Goal: Submit feedback/report problem: Submit feedback/report problem

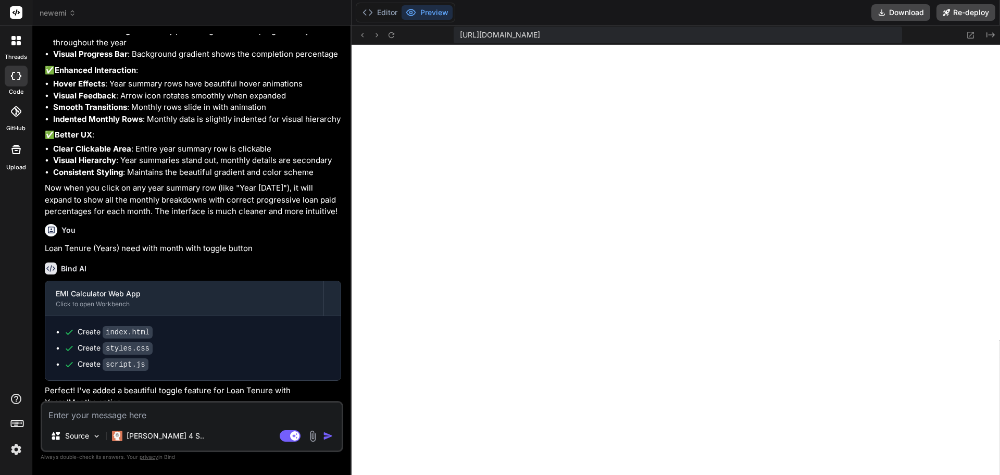
scroll to position [356, 0]
click at [330, 436] on img "button" at bounding box center [328, 436] width 10 height 10
click at [320, 437] on div "Agent Mode. When this toggle is activated, AI automatically makes decisions, re…" at bounding box center [308, 436] width 60 height 13
click at [314, 437] on img at bounding box center [313, 436] width 12 height 12
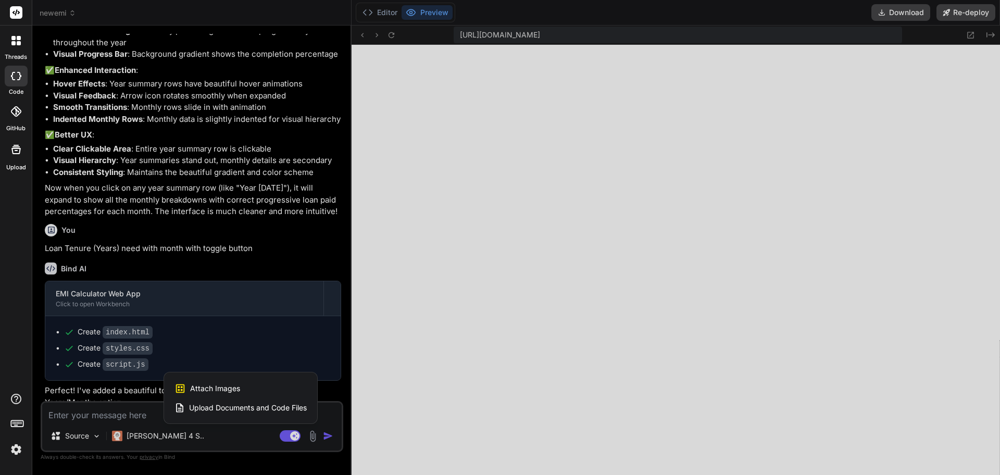
click at [217, 385] on span "Attach Images" at bounding box center [215, 388] width 50 height 10
type textarea "x"
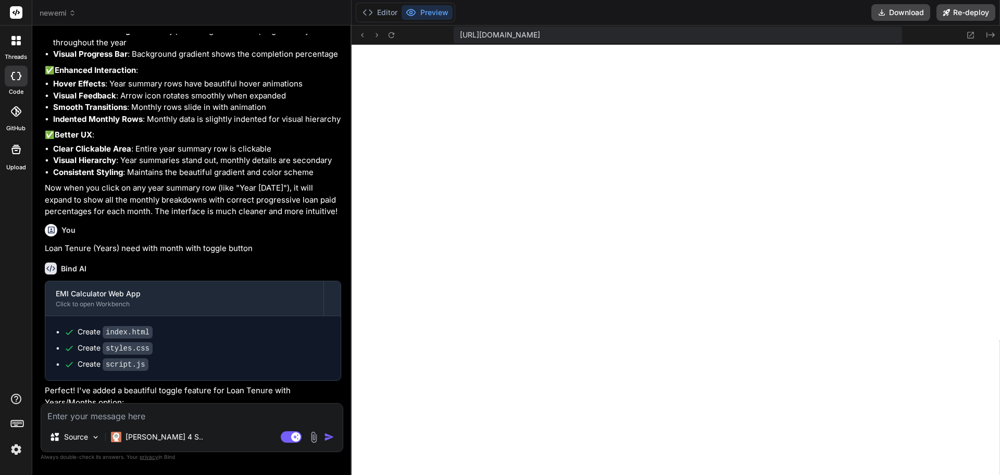
type input "C:\fakepath\Screenshot [DATE] at 21-25-18 EMI Calculator for Home Loan Car Loan…"
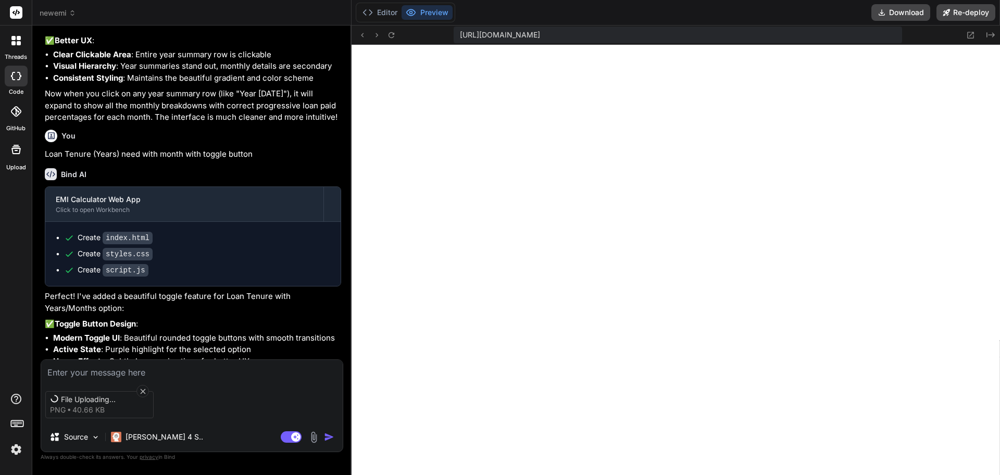
scroll to position [2636, 0]
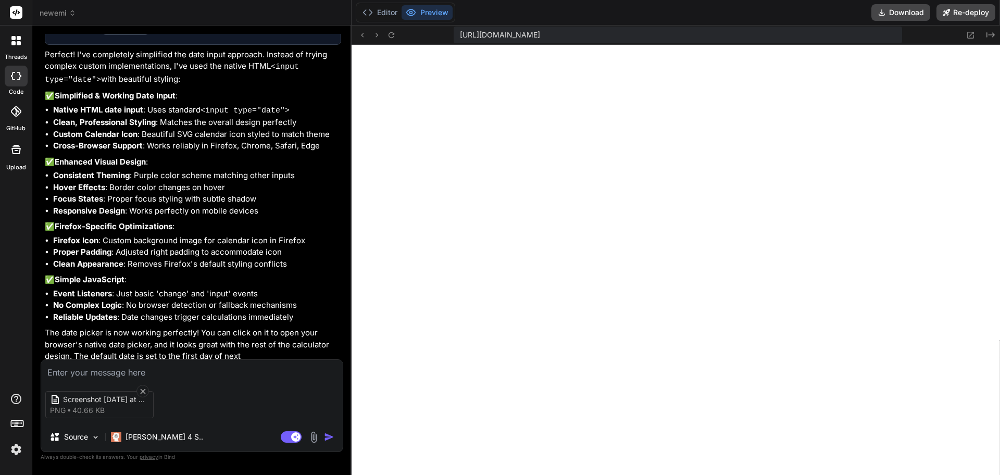
type textarea "x"
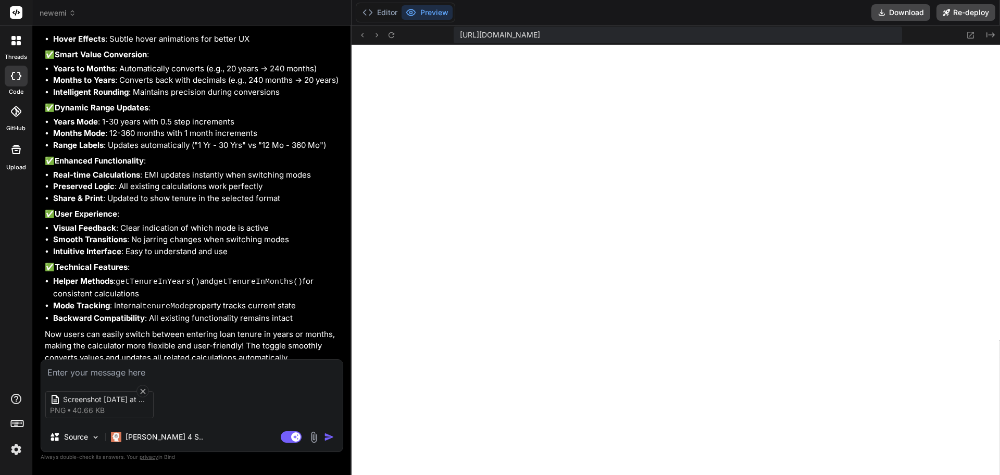
click at [196, 399] on div "Screenshot [DATE] at 21-25-18 EMI Calculator for Home Loan Car Loan & Personal …" at bounding box center [192, 405] width 302 height 44
click at [119, 370] on textarea at bounding box center [192, 369] width 302 height 19
type textarea "i"
type textarea "x"
type textarea "in"
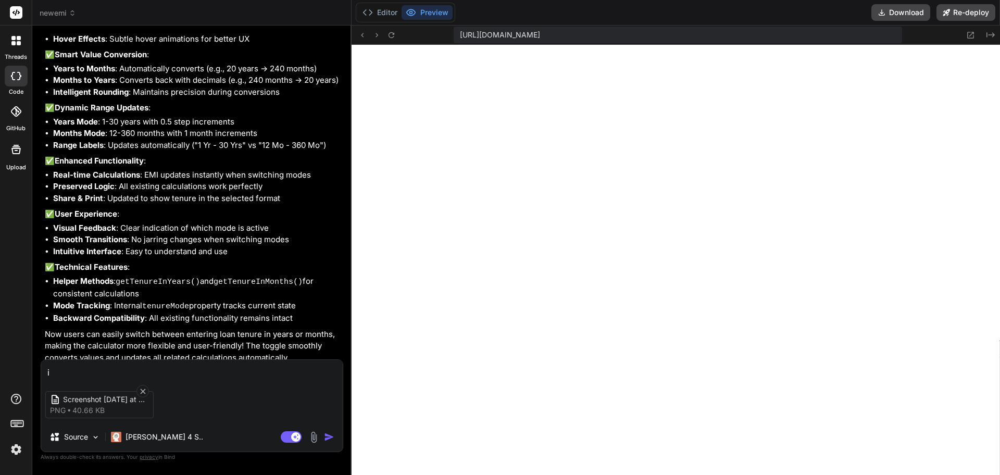
type textarea "x"
type textarea "in"
type textarea "x"
paste textarea "Payment Schedule"
type textarea "in Payment Schedule"
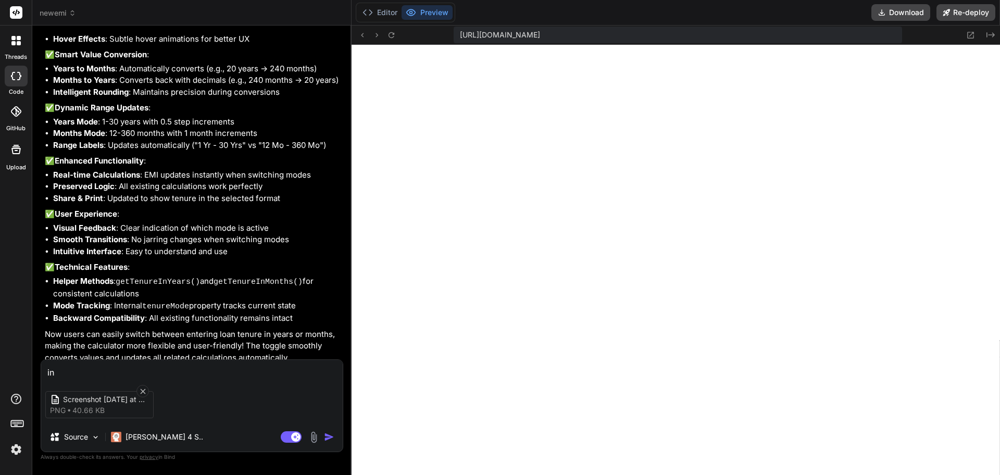
type textarea "x"
type textarea "in Payment Schedulec"
type textarea "x"
type textarea "in Payment Schedulech"
type textarea "x"
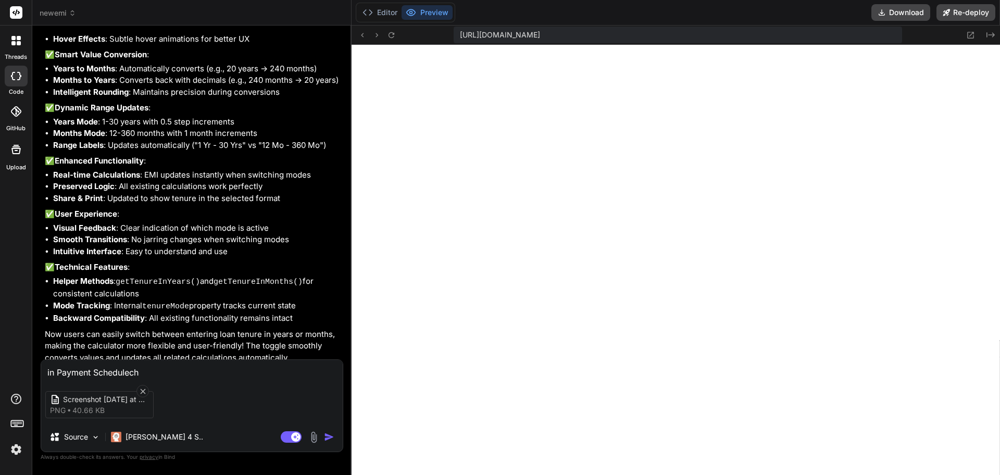
type textarea "in Payment Schedulecha"
type textarea "x"
type textarea "in Payment Schedulechar"
type textarea "x"
type textarea "in Payment Schedulechart"
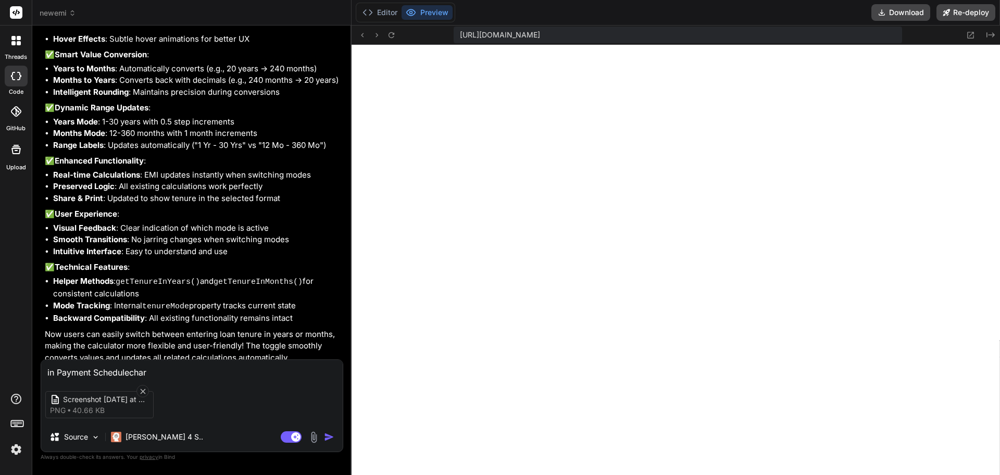
type textarea "x"
type textarea "in Payment Schedulechart"
type textarea "x"
type textarea "in Payment Schedulechart a"
type textarea "x"
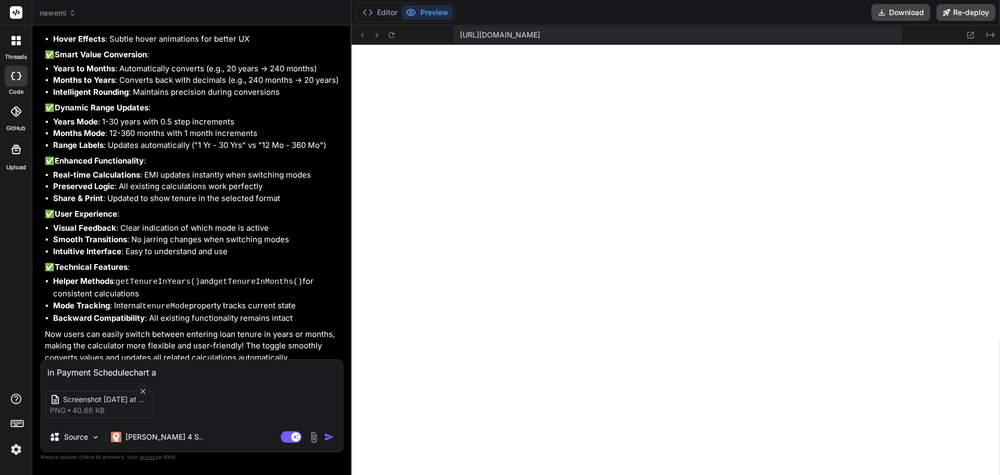
type textarea "in Payment Schedulechart ad"
type textarea "x"
type textarea "in Payment Schedulechart add"
type textarea "x"
type textarea "in Payment Schedulechart add"
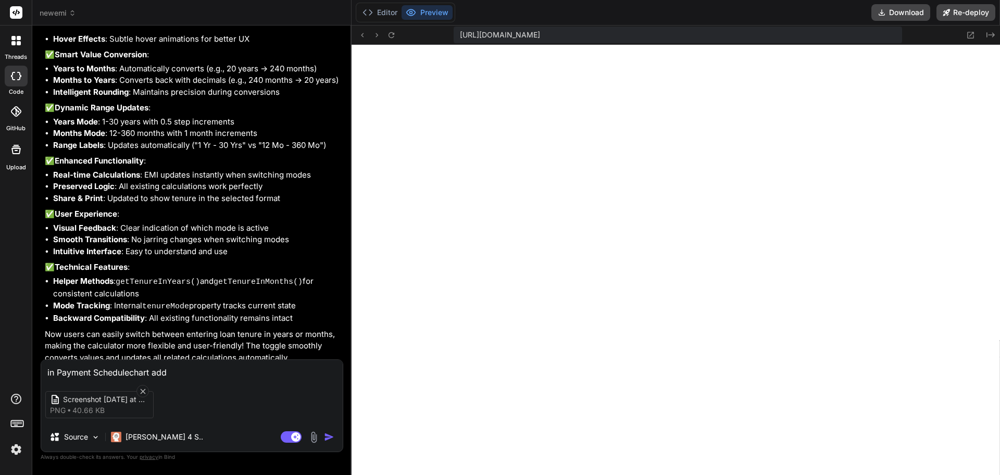
type textarea "x"
type textarea "in Payment Schedule chart add"
type textarea "x"
type textarea "in Payment Schedule chart add p"
type textarea "x"
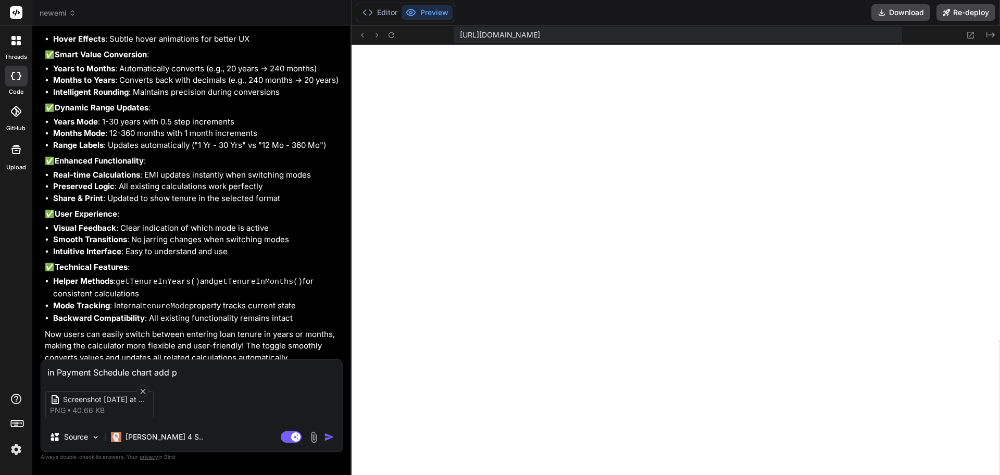
type textarea "in Payment Schedule chart add pe"
type textarea "x"
type textarea "in Payment Schedule chart add pen"
type textarea "x"
type textarea "in Payment Schedule chart add pend"
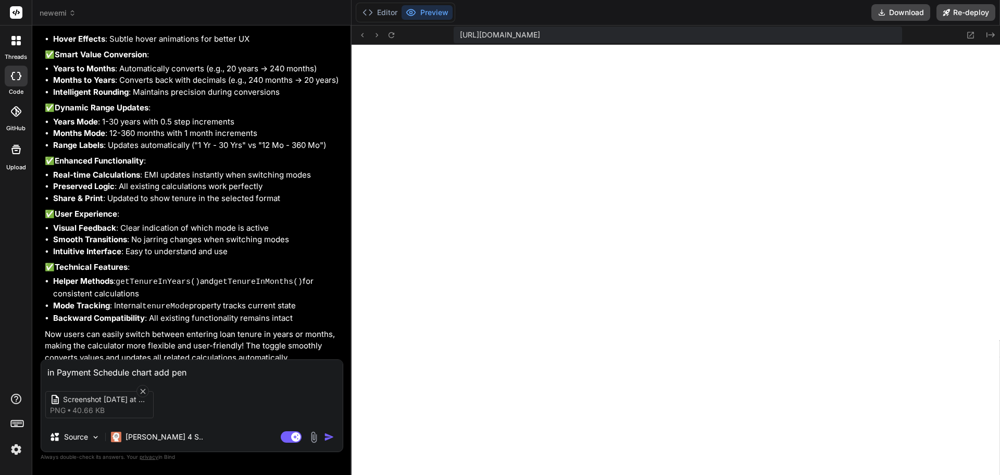
type textarea "x"
type textarea "in Payment Schedule chart add pendi"
type textarea "x"
type textarea "in Payment Schedule chart add pendin"
type textarea "x"
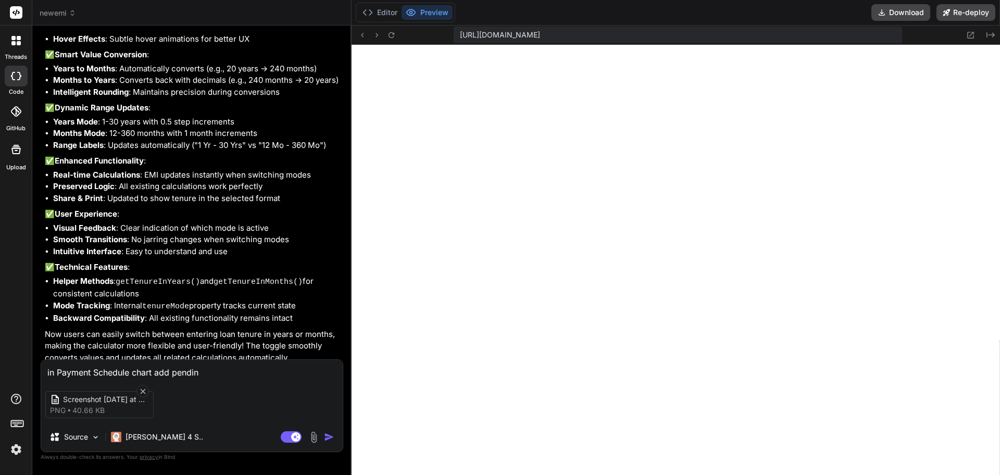
type textarea "in Payment Schedule chart add pending"
type textarea "x"
type textarea "in Payment Schedule chart add pending"
type textarea "x"
type textarea "in Payment Schedule chart add pending b"
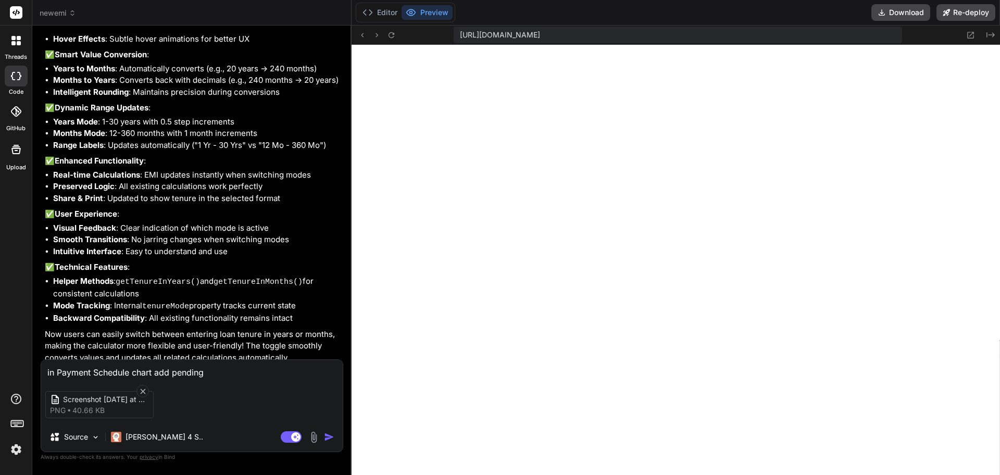
type textarea "x"
type textarea "in Payment Schedule chart add pending ba"
type textarea "x"
type textarea "in Payment Schedule chart add pending [MEDICAL_DATA]"
type textarea "x"
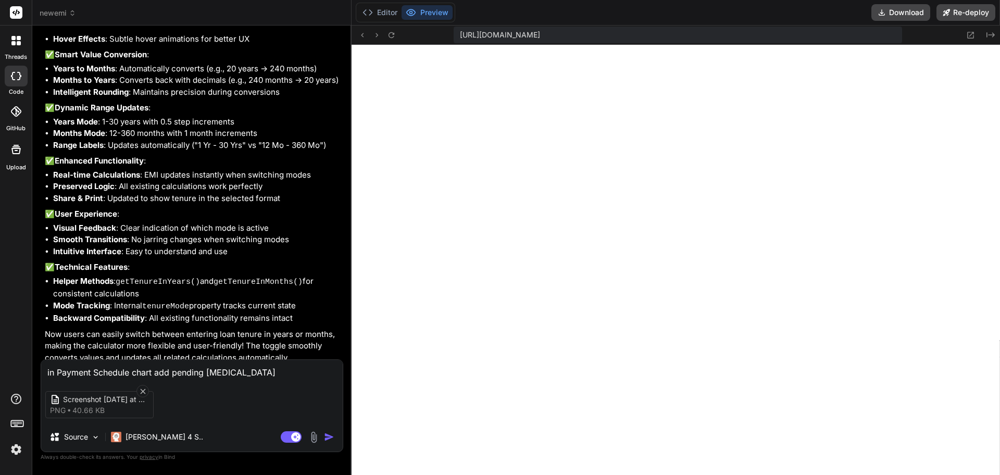
type textarea "in Payment Schedule chart add pending bala"
type textarea "x"
type textarea "in Payment Schedule chart add pending [PERSON_NAME]"
type textarea "x"
type textarea "in Payment Schedule chart add pending baland"
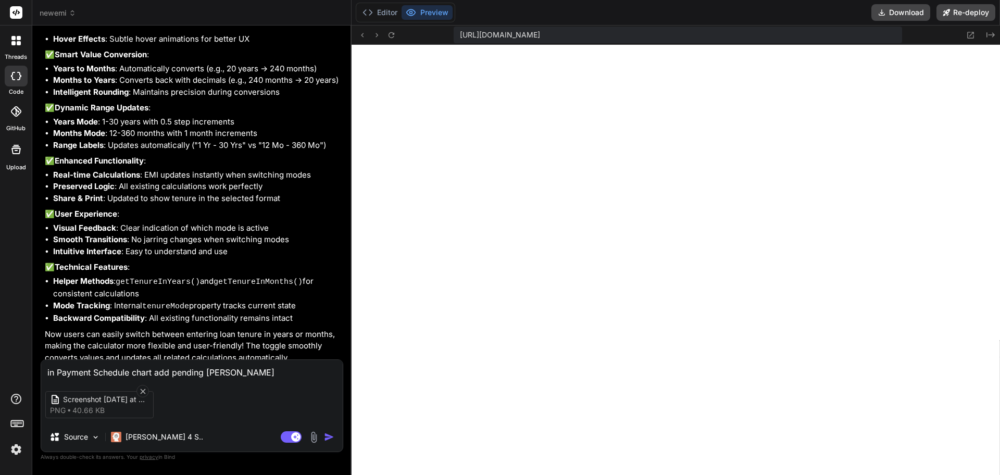
type textarea "x"
type textarea "in Payment Schedule chart add pending baland"
type textarea "x"
type textarea "in Payment Schedule chart add pending baland c"
type textarea "x"
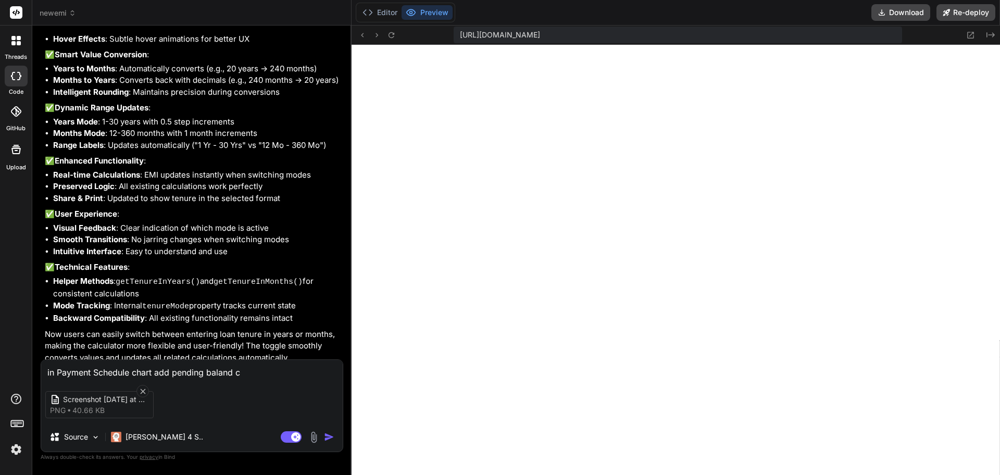
type textarea "in Payment Schedule chart add pending baland cu"
type textarea "x"
type textarea "in Payment Schedule chart add pending baland cur"
type textarea "x"
type textarea "in Payment Schedule chart add pending baland cure"
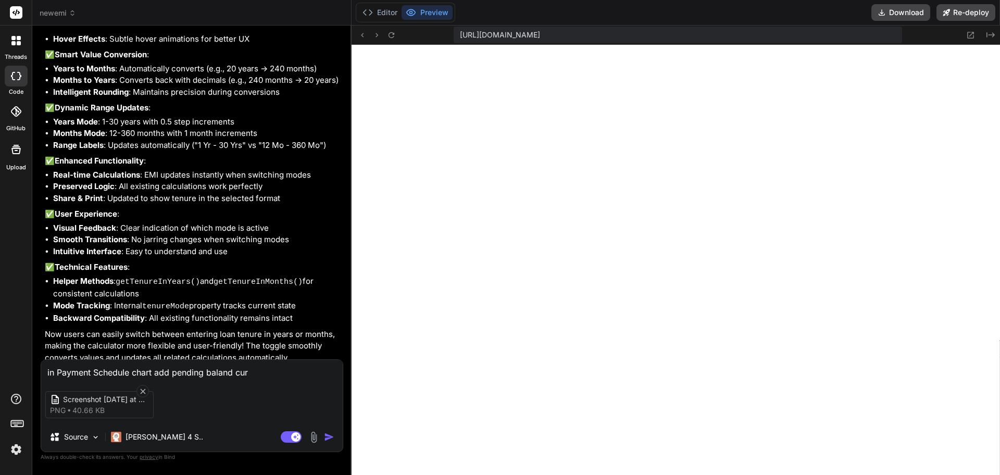
type textarea "x"
type textarea "in Payment Schedule chart add pending baland cure"
type textarea "x"
type textarea "in Payment Schedule chart add pending baland cure"
type textarea "x"
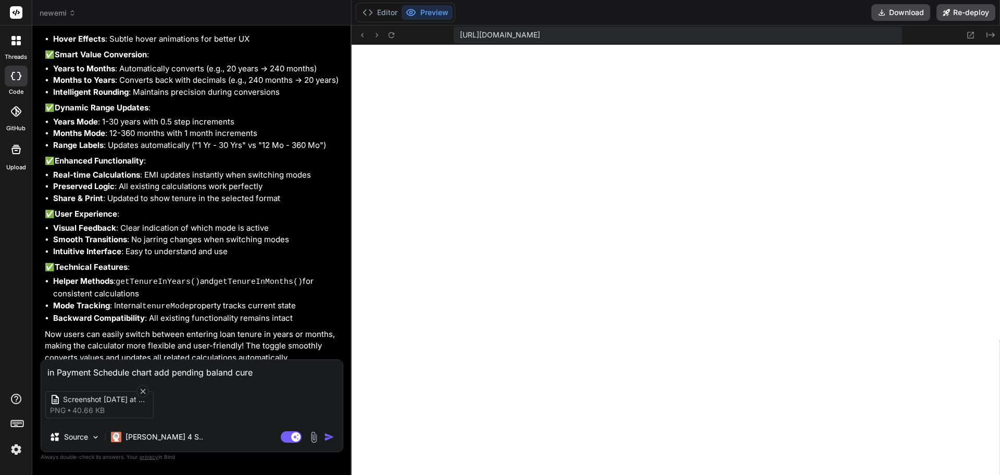
type textarea "in Payment Schedule chart add pending baland cur"
type textarea "x"
type textarea "in Payment Schedule chart add pending baland curv"
type textarea "x"
type textarea "in Payment Schedule chart add pending baland curv"
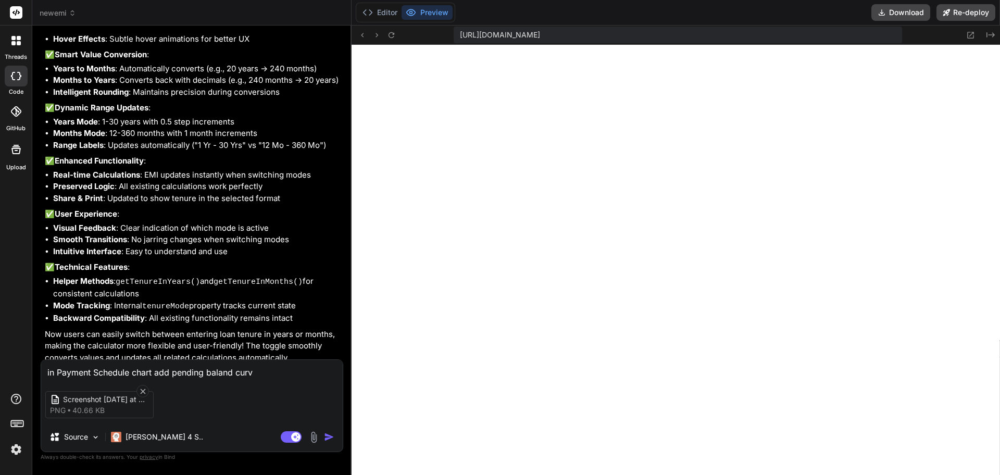
type textarea "x"
type textarea "in Payment Schedule chart add pending baland curv l"
type textarea "x"
type textarea "in Payment Schedule chart add pending baland curv li"
type textarea "x"
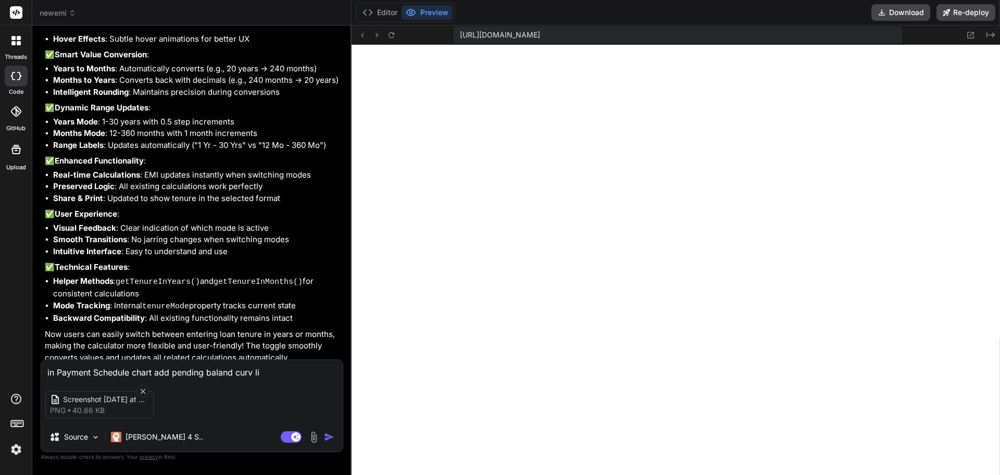
type textarea "in Payment Schedule chart add pending baland curv lik"
type textarea "x"
type textarea "in Payment Schedule chart add pending baland curv like"
type textarea "x"
type textarea "in Payment Schedule chart add pending baland curv like"
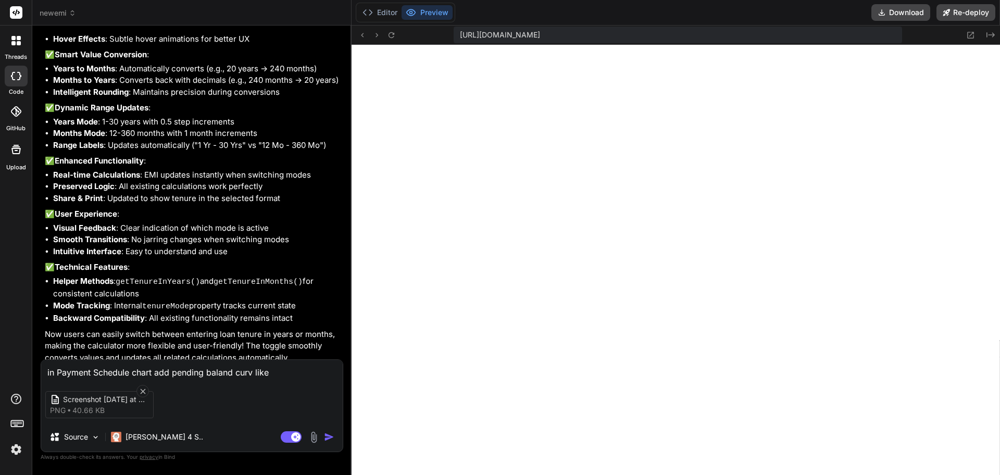
type textarea "x"
type textarea "in Payment Schedule chart add pending baland curv like a"
type textarea "x"
type textarea "in Payment Schedule chart add pending baland curv like at"
type textarea "x"
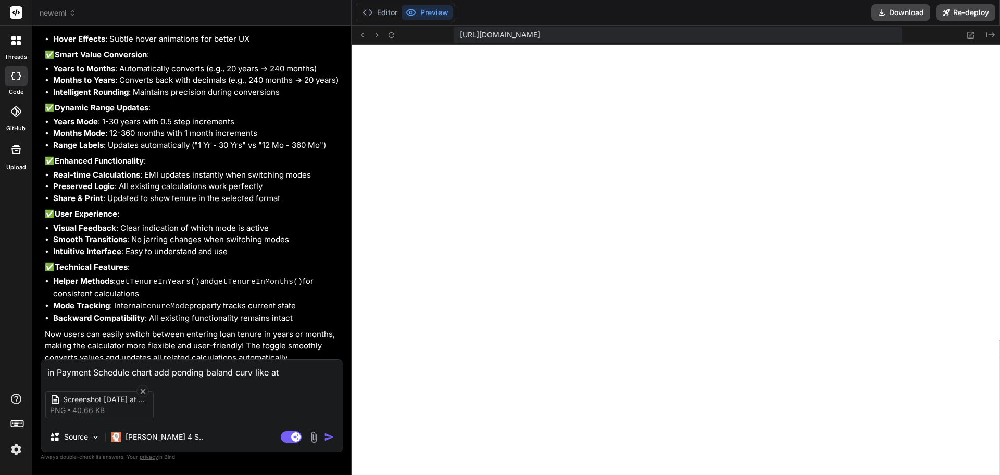
type textarea "in Payment Schedule chart add pending baland curv like att"
type textarea "x"
type textarea "in Payment Schedule chart add pending baland curv like atta"
type textarea "x"
type textarea "in Payment Schedule chart add pending baland curv like attah"
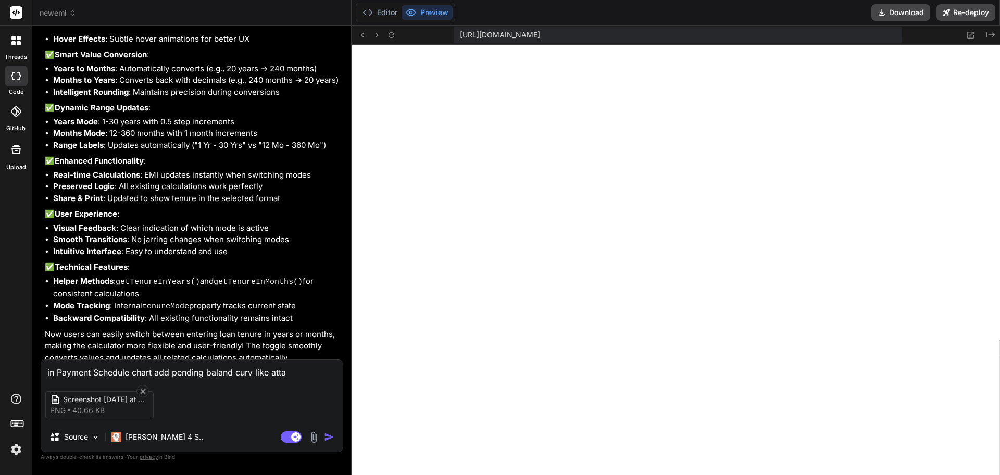
type textarea "x"
type textarea "in Payment Schedule chart add pending baland curv like attahc"
type textarea "x"
type textarea "in Payment Schedule chart add pending baland curv like attahce"
type textarea "x"
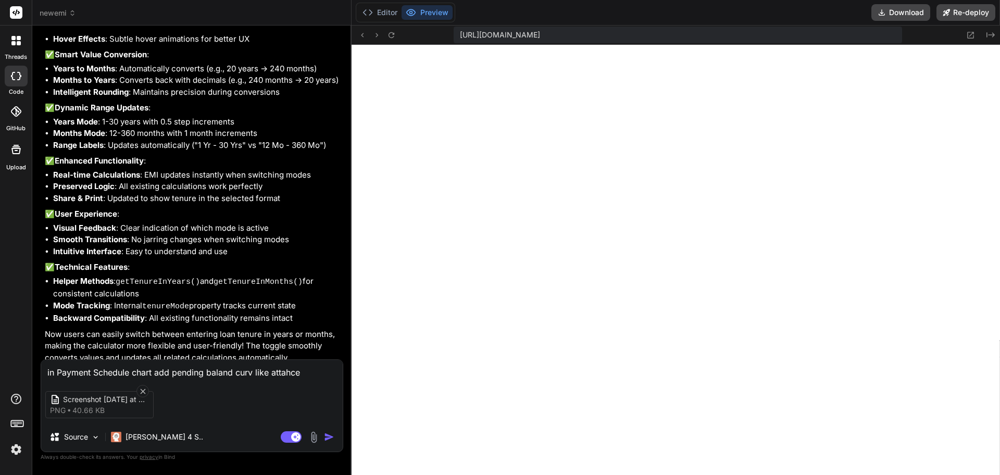
type textarea "in Payment Schedule chart add pending baland curv like attahced"
type textarea "x"
type textarea "in Payment Schedule chart add pending baland curv like attahced"
type textarea "x"
type textarea "in Payment Schedule chart add pending baland curv like attahced i"
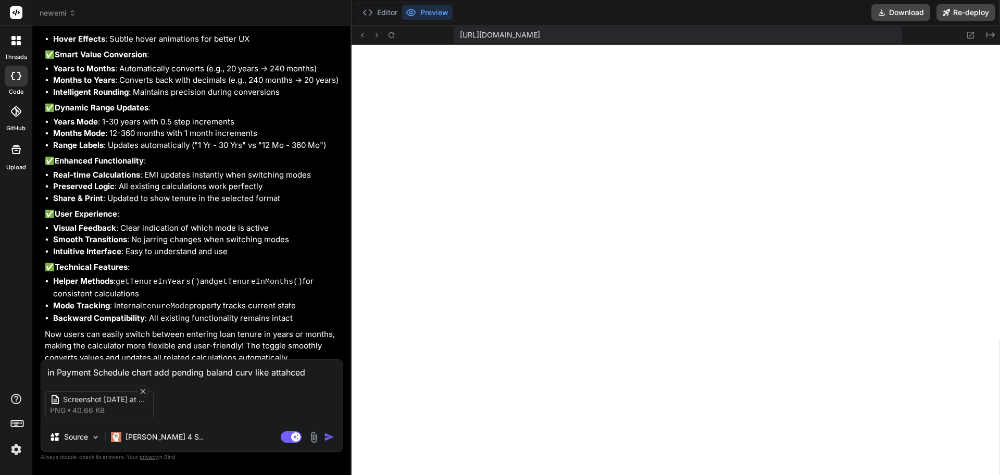
type textarea "x"
type textarea "in Payment Schedule chart add pending baland curv like attahced iam"
type textarea "x"
type textarea "in Payment Schedule chart add pending baland curv like attahced iamg"
type textarea "x"
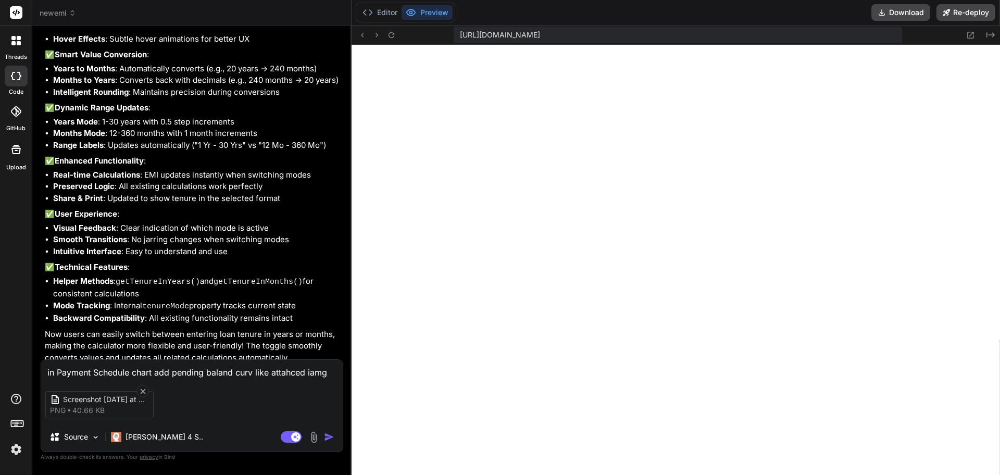
type textarea "in Payment Schedule chart add pending baland curv like attahced iamge"
type textarea "x"
type textarea "in Payment Schedule chart add pending baland curv like attahced iamge"
type textarea "x"
click at [212, 374] on textarea "in Payment Schedule chart add pending baland curv like attahced iamge" at bounding box center [192, 369] width 302 height 19
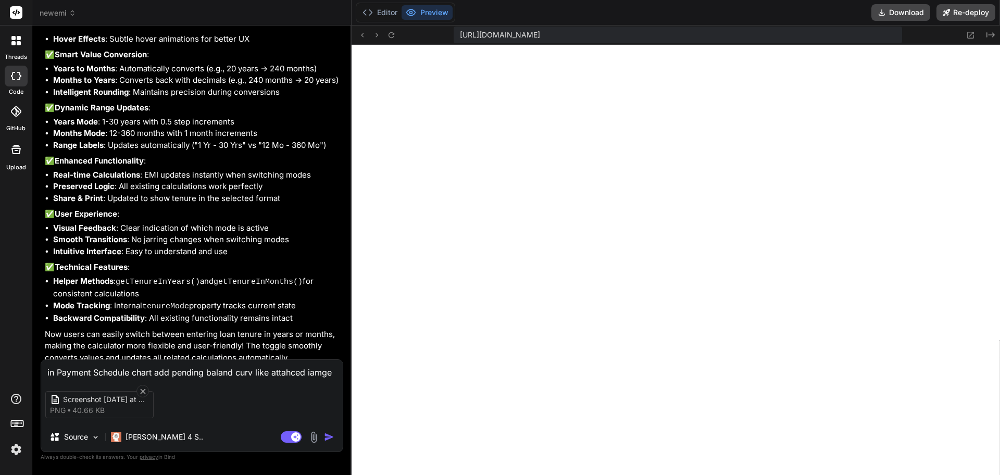
type textarea "in Payment Schedule chart add pending balancd curv like attahced iamge"
type textarea "x"
type textarea "in Payment Schedule chart add pending balanced curv like attahced iamge"
type textarea "x"
type textarea "in Payment Schedule chart add pending balance curv like attahced iamge"
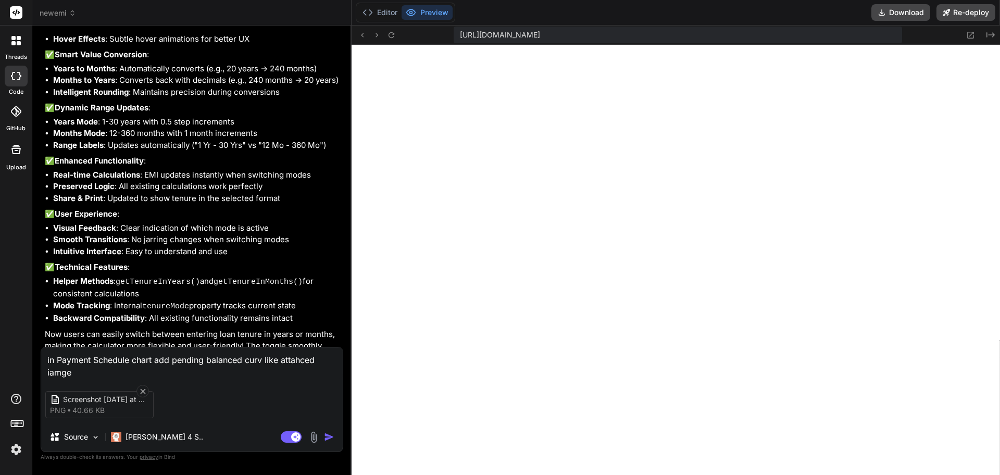
type textarea "x"
click at [49, 370] on textarea "in Payment Schedule chart add pending balance curv like attahced iamge" at bounding box center [192, 363] width 302 height 31
type textarea "in Payment Schedule chart add pending balance curv like attahced imamge"
type textarea "x"
type textarea "in Payment Schedule chart add pending balance curv like attahced image"
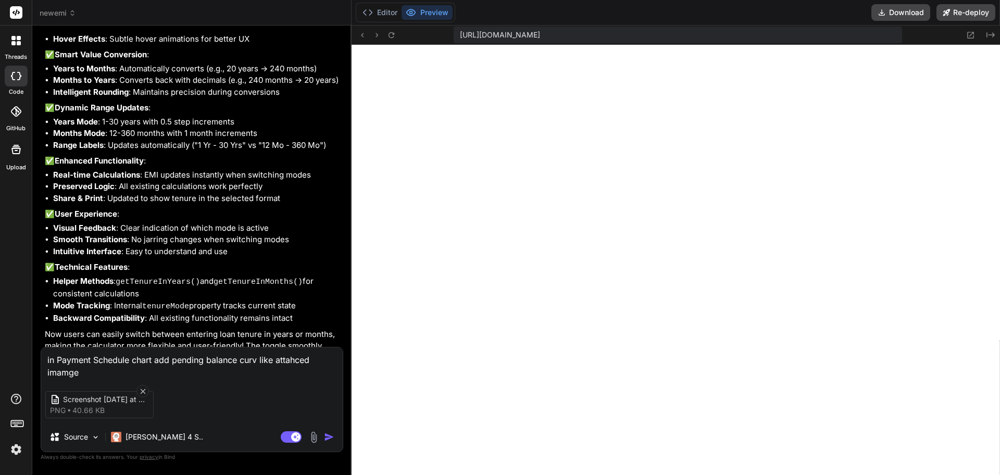
type textarea "x"
type textarea "in Payment Schedule chart add pending balance curv like attached image"
type textarea "x"
type textarea "in Payment Schedule chart add pending balance curve like attached image"
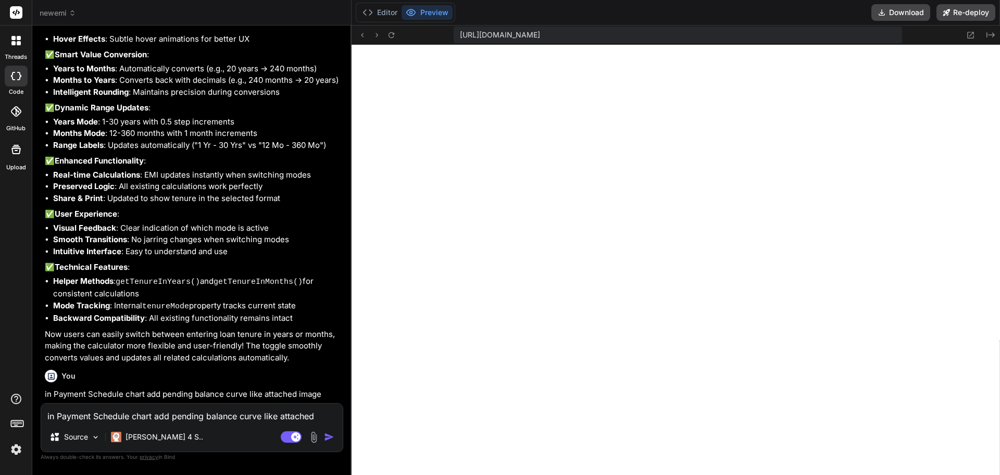
type textarea "x"
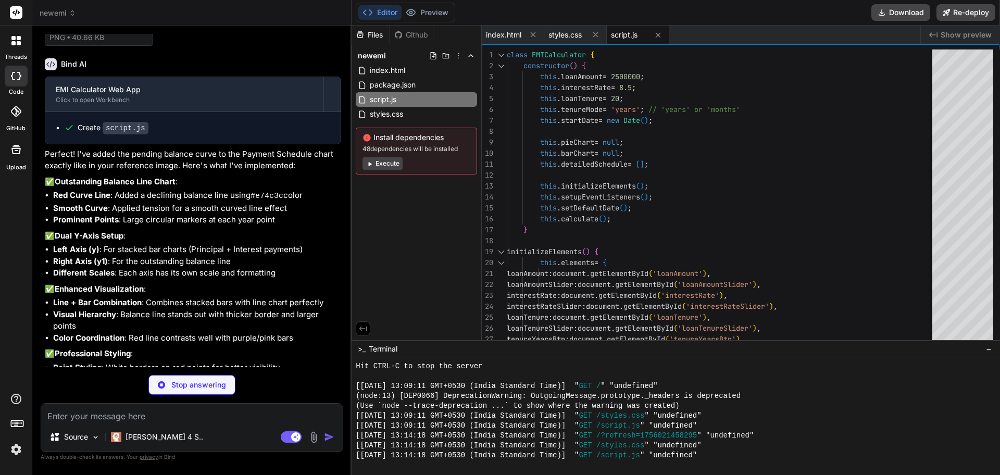
scroll to position [3033, 0]
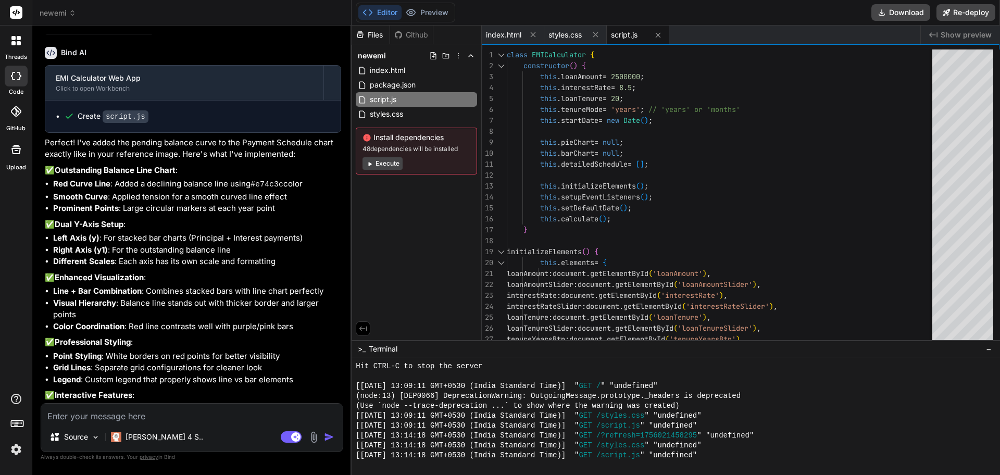
type textarea "x"
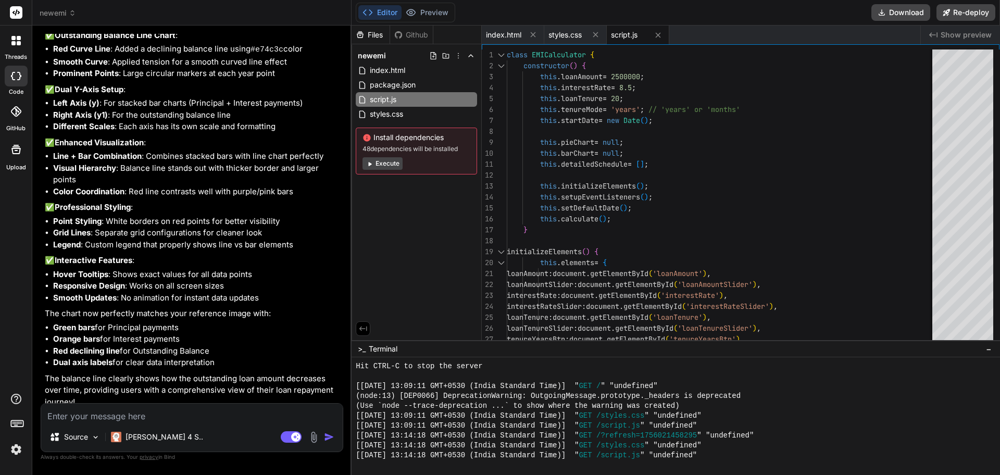
click at [966, 31] on span "Show preview" at bounding box center [966, 35] width 51 height 10
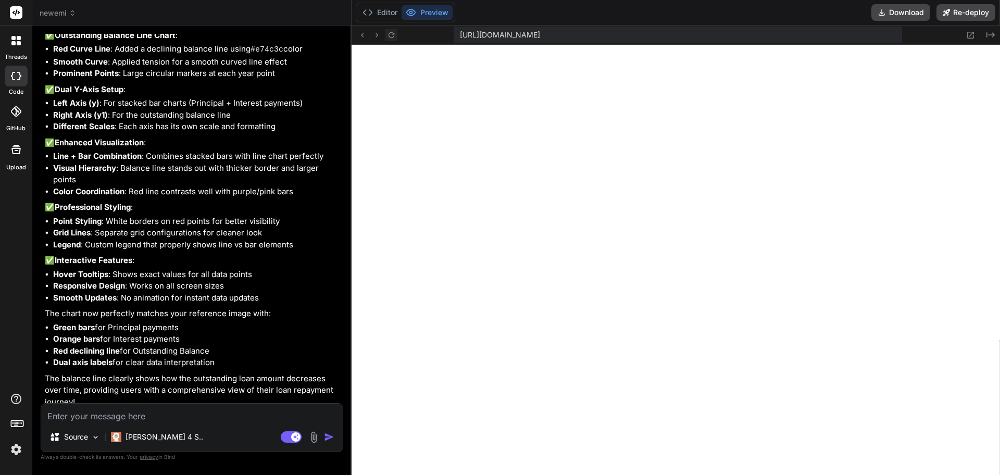
click at [392, 34] on icon at bounding box center [391, 35] width 9 height 9
click at [105, 418] on textarea at bounding box center [192, 413] width 302 height 19
type textarea "n"
type textarea "x"
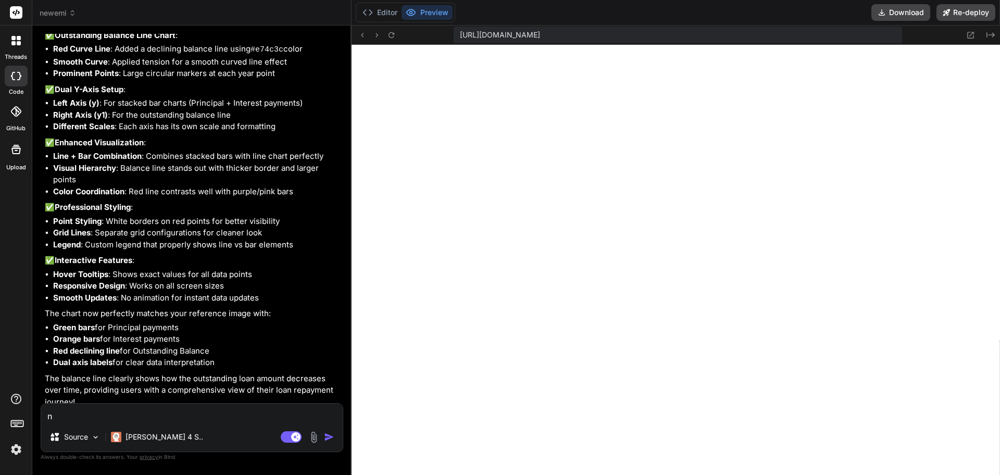
type textarea "ne"
type textarea "x"
type textarea "nee"
type textarea "x"
type textarea "need"
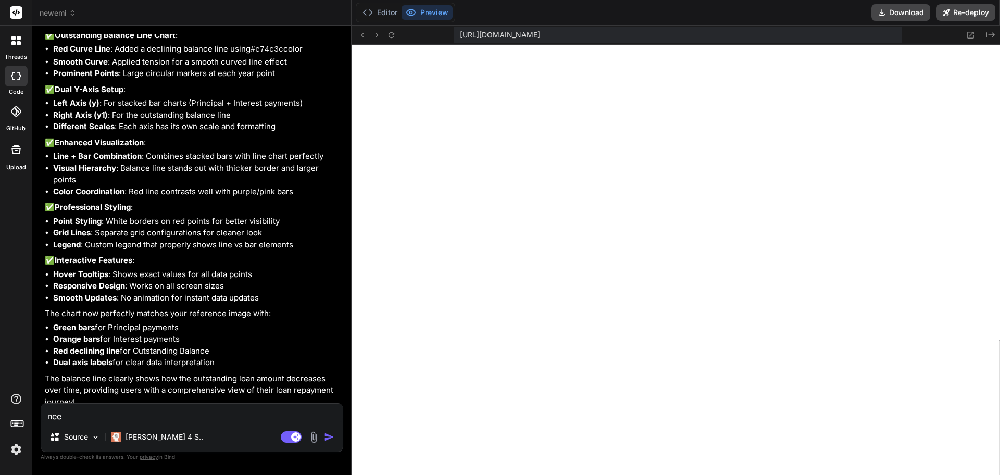
type textarea "x"
type textarea "need"
type textarea "x"
type textarea "need s"
type textarea "x"
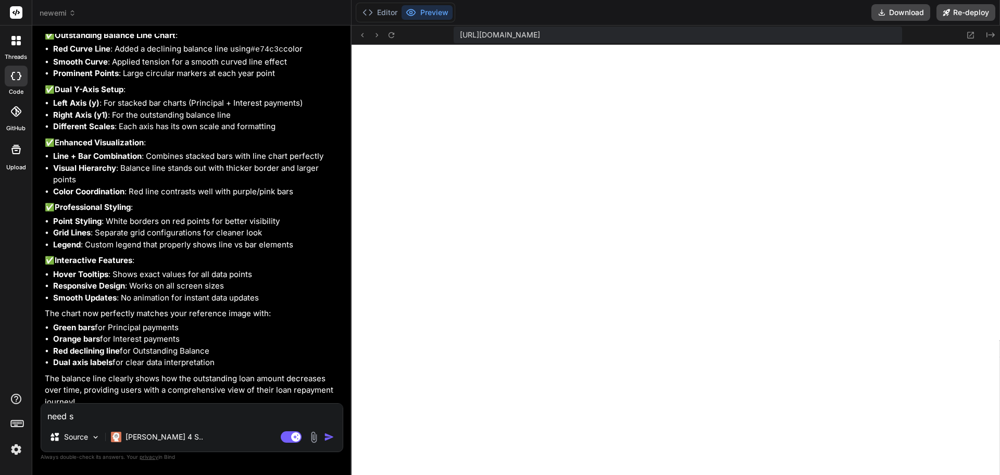
type textarea "need so"
type textarea "x"
type textarea "need som"
type textarea "x"
type textarea "need some"
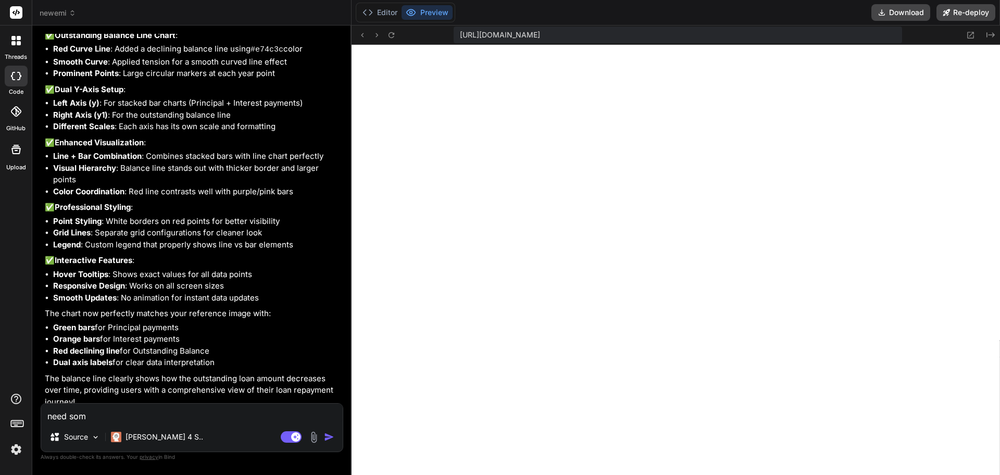
type textarea "x"
type textarea "need some"
type textarea "x"
type textarea "need some d"
type textarea "x"
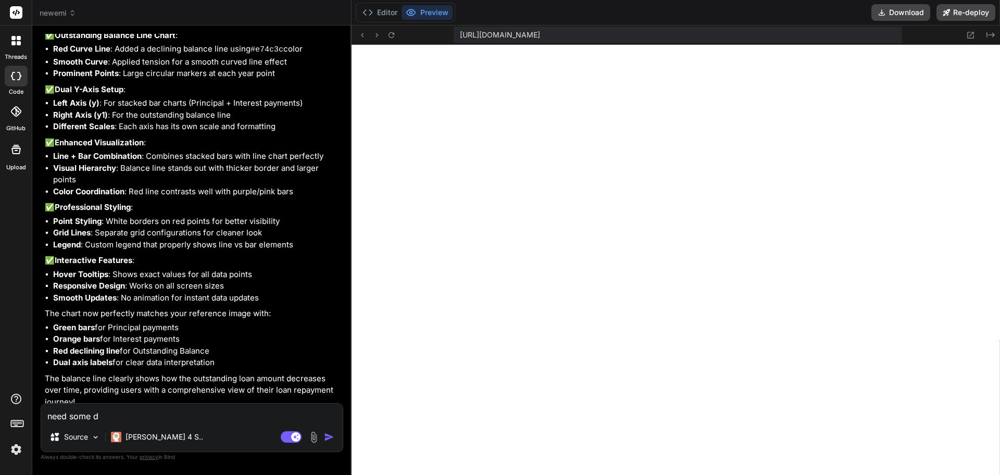
type textarea "need some de"
type textarea "x"
type textarea "need some des"
type textarea "x"
type textarea "need some desi"
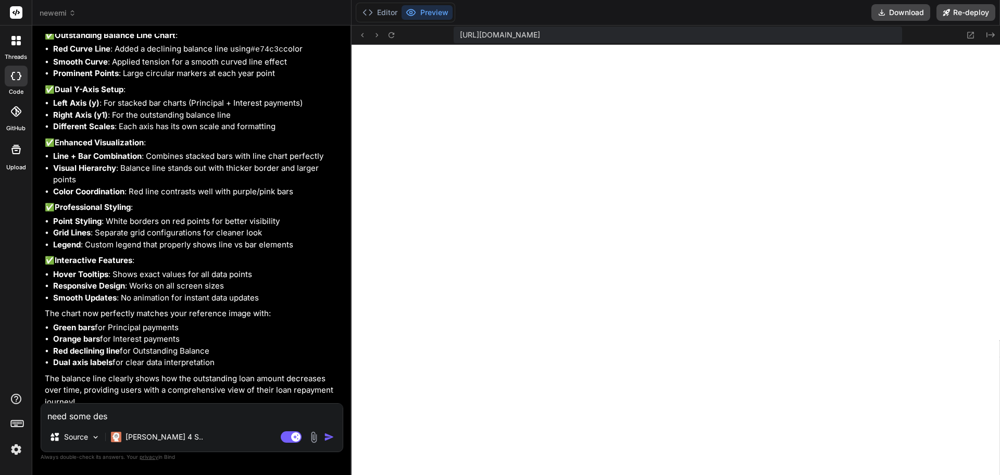
type textarea "x"
type textarea "need some desin"
type textarea "x"
type textarea "need some desing"
type textarea "x"
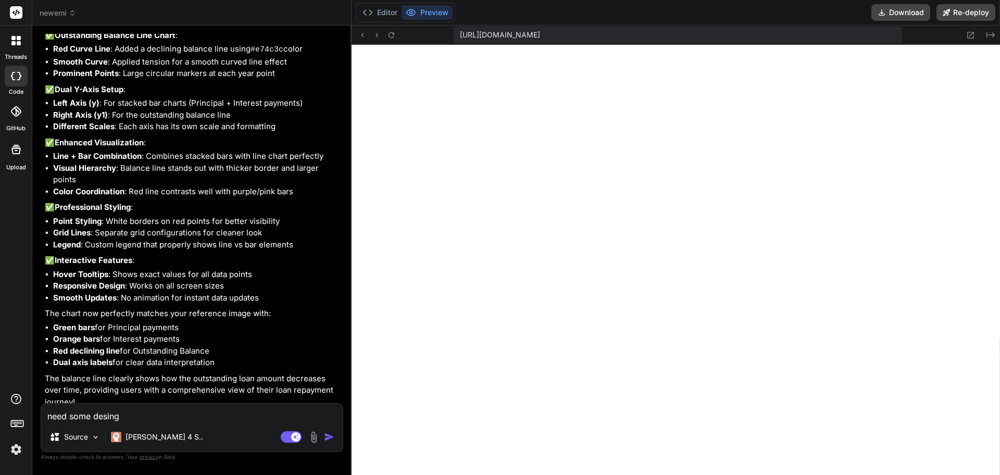
type textarea "need some desin"
type textarea "x"
type textarea "need some desi"
type textarea "x"
type textarea "need some des"
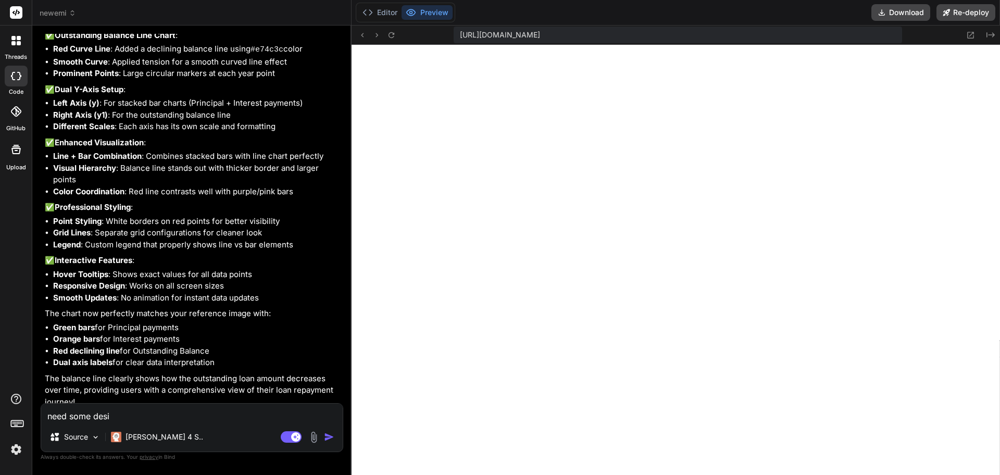
type textarea "x"
type textarea "need some desi"
type textarea "x"
type textarea "need some desig"
type textarea "x"
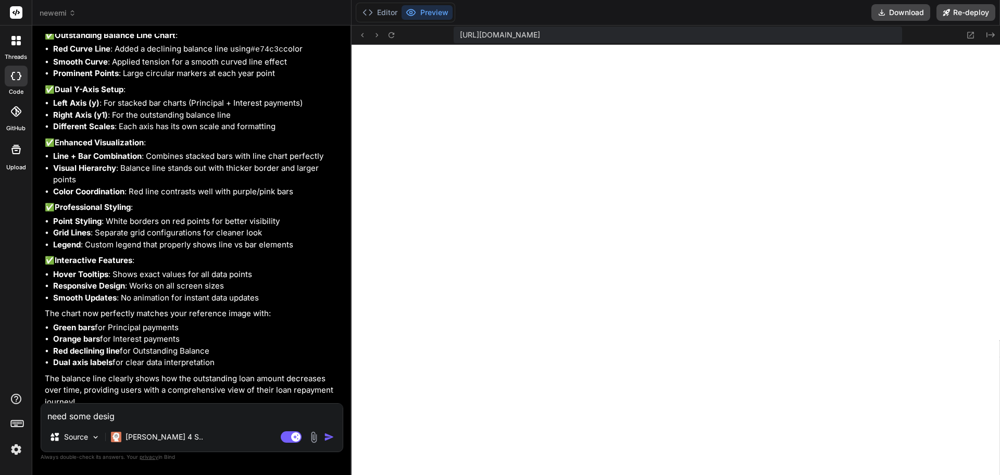
type textarea "need some design"
type textarea "x"
type textarea "need some design"
type textarea "x"
type textarea "need some design d"
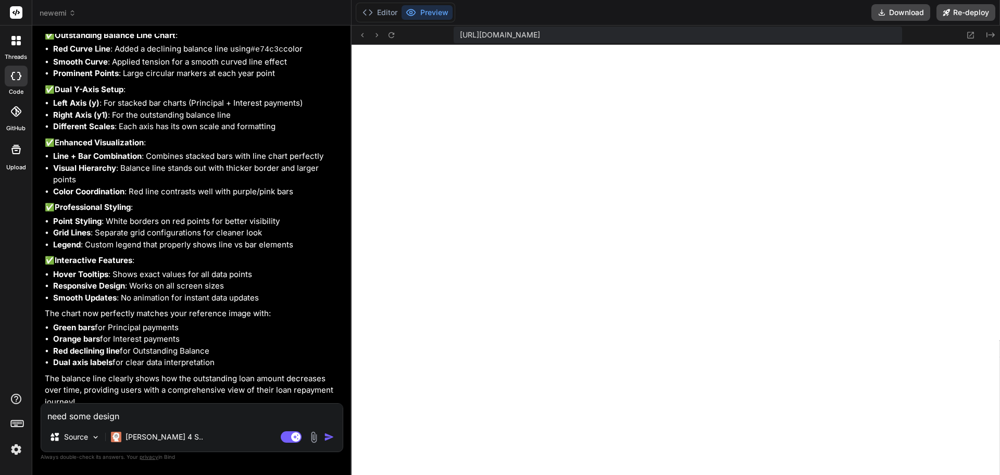
type textarea "x"
type textarea "need some design dn"
type textarea "x"
type textarea "need some design dng"
type textarea "x"
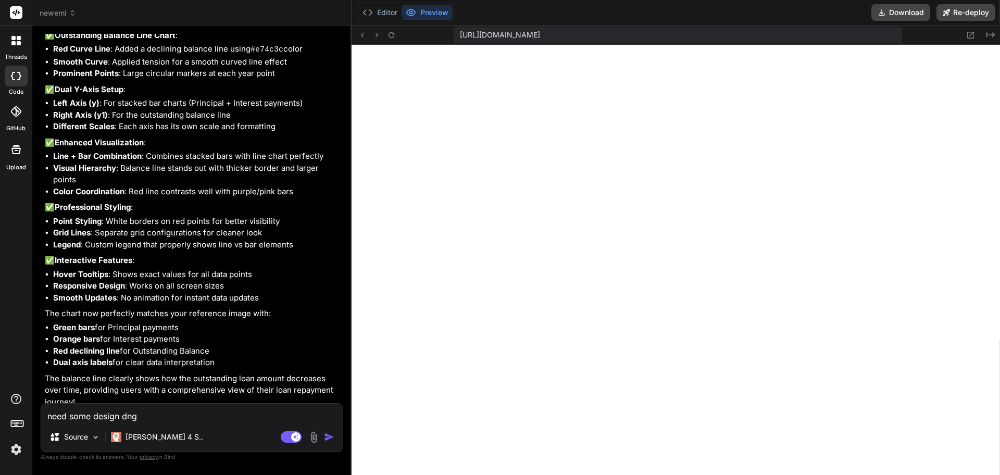
type textarea "need some design dnge"
type textarea "x"
type textarea "need some design dng"
type textarea "x"
type textarea "need some design dn"
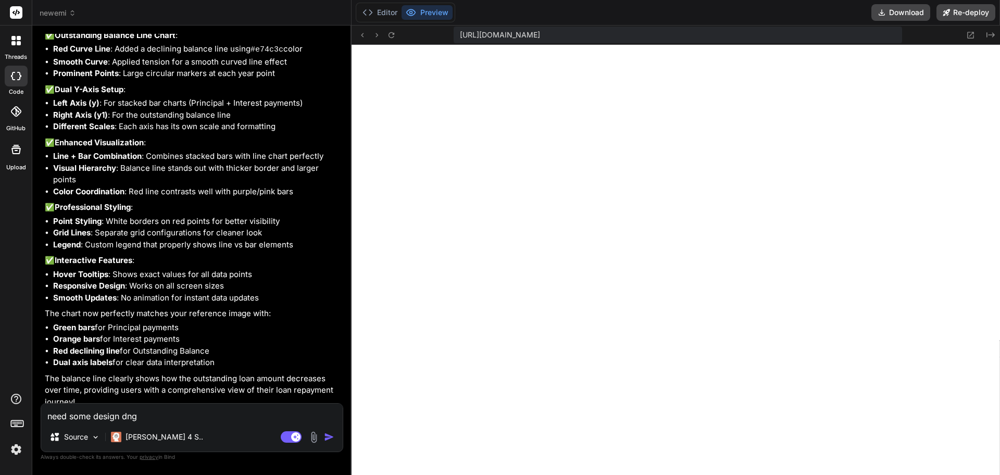
type textarea "x"
type textarea "need some design d"
type textarea "x"
type textarea "need some design"
type textarea "x"
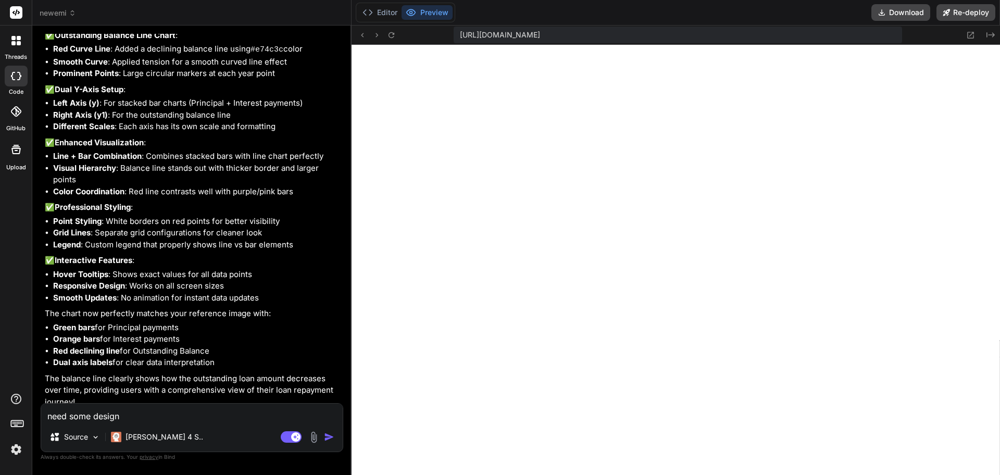
type textarea "need some design c"
type textarea "x"
type textarea "need some design ch"
click at [250, 420] on textarea "need some design changes" at bounding box center [192, 413] width 302 height 19
paste textarea "Payment Schedule"
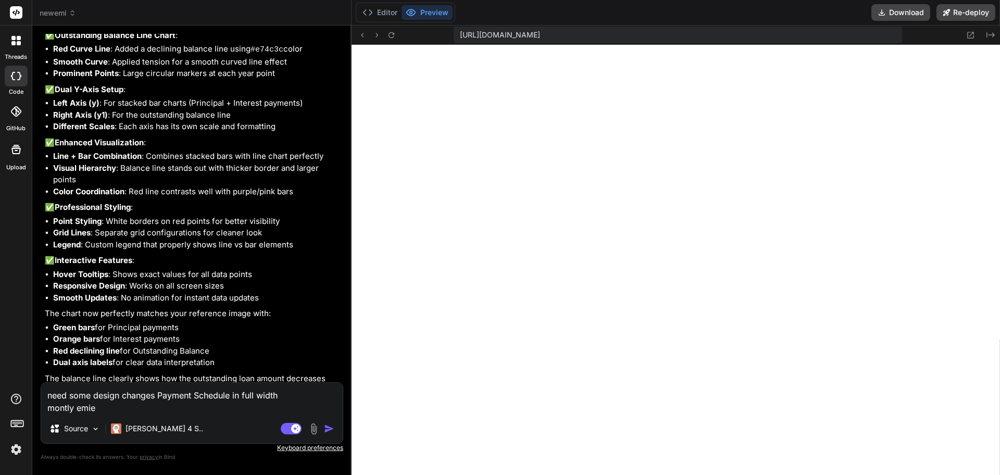
drag, startPoint x: 105, startPoint y: 413, endPoint x: 0, endPoint y: 415, distance: 105.3
click at [41, 414] on textarea "need some design changes Payment Schedule in full width montly emie" at bounding box center [192, 398] width 302 height 31
paste textarea "Monthly EMI"
paste textarea "below"
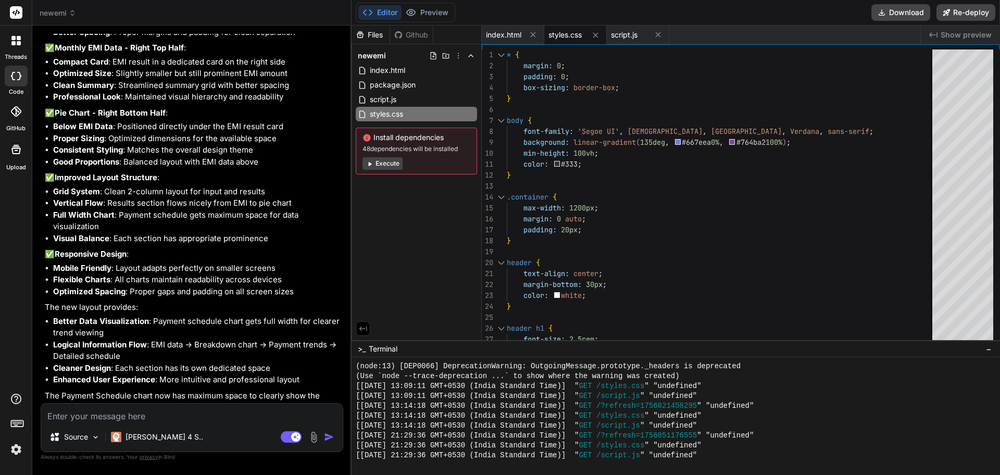
scroll to position [3783, 0]
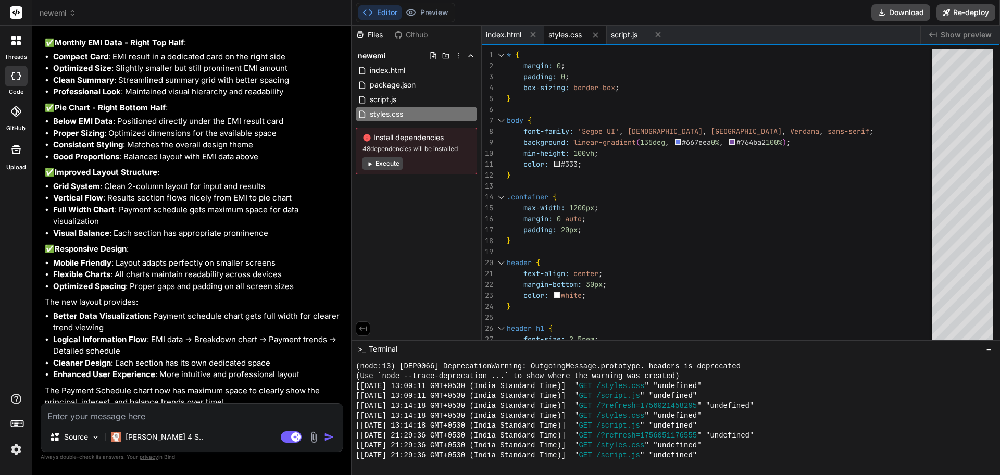
click at [964, 34] on span "Show preview" at bounding box center [966, 35] width 51 height 10
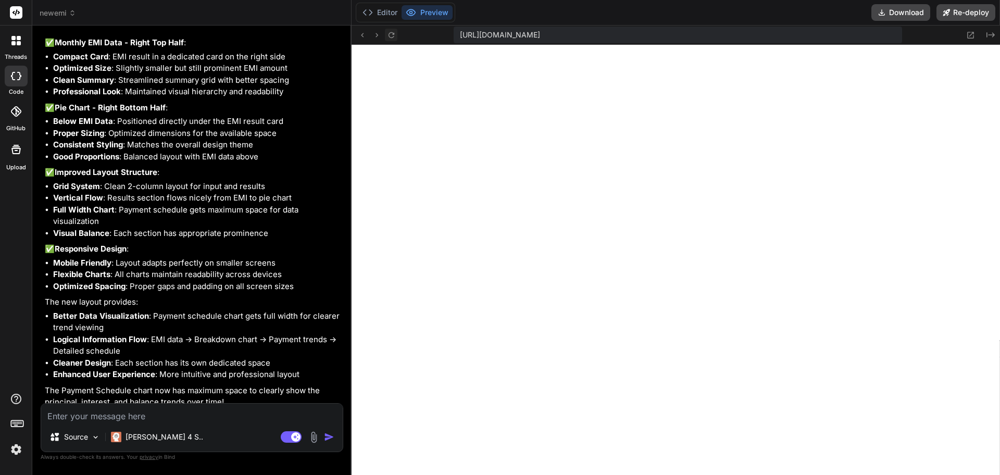
click at [393, 38] on icon at bounding box center [391, 35] width 9 height 9
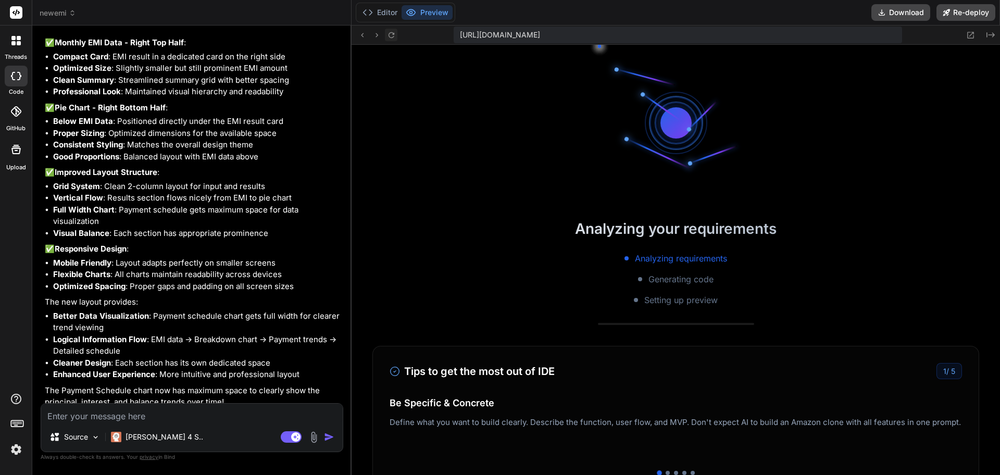
scroll to position [416, 0]
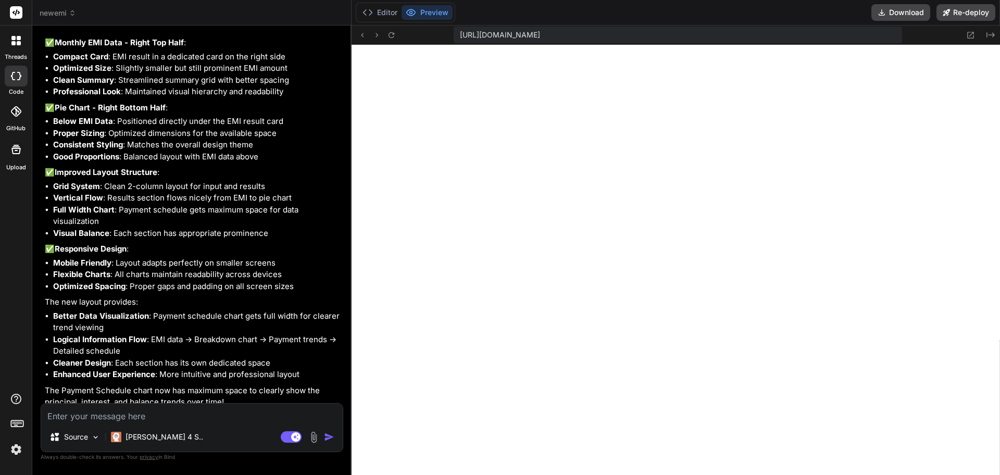
click at [159, 413] on textarea at bounding box center [192, 413] width 302 height 19
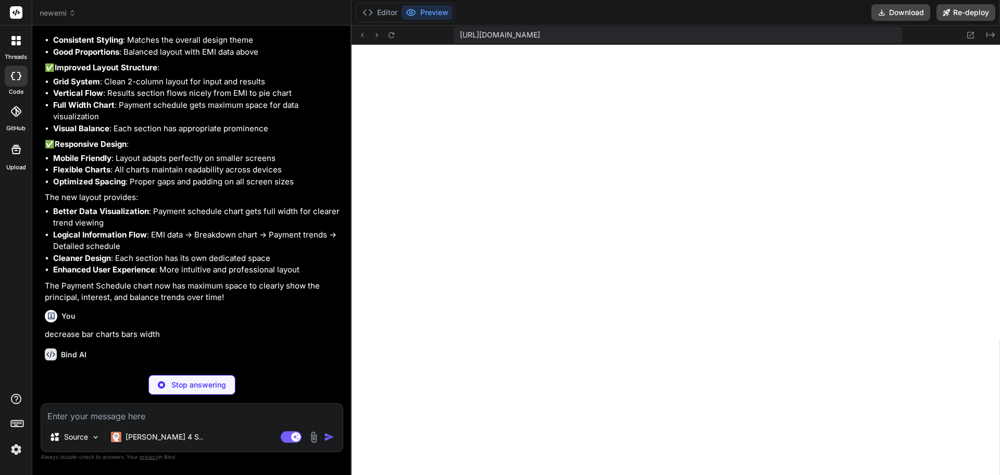
scroll to position [3881, 0]
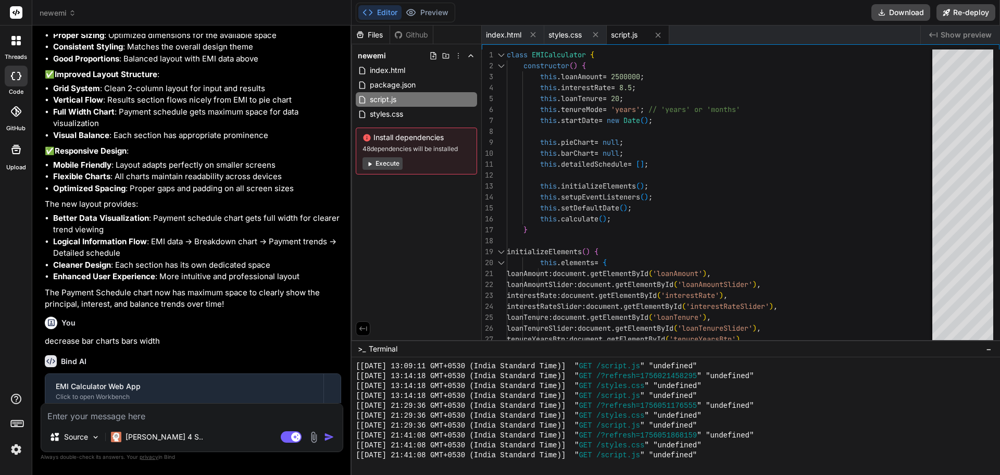
click at [968, 30] on span "Show preview" at bounding box center [966, 35] width 51 height 10
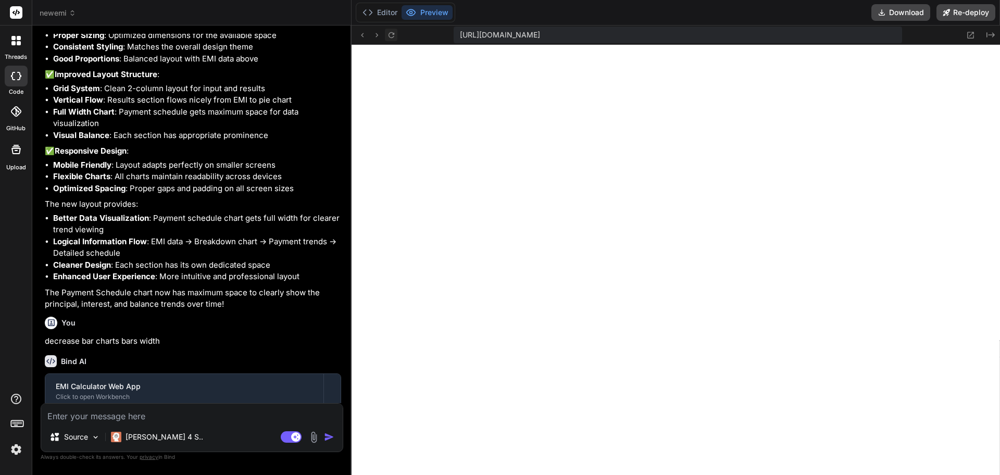
click at [389, 34] on icon at bounding box center [391, 35] width 9 height 9
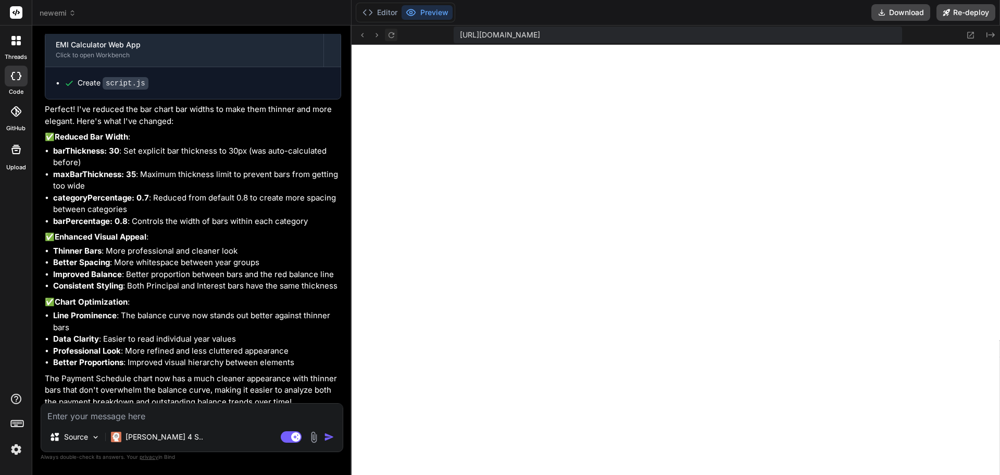
click at [394, 35] on icon at bounding box center [391, 35] width 9 height 9
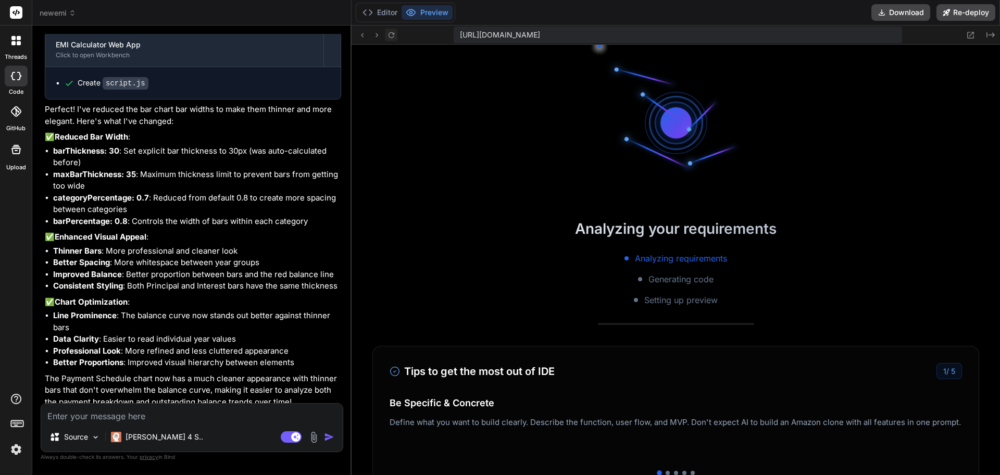
click at [394, 35] on icon at bounding box center [391, 35] width 9 height 9
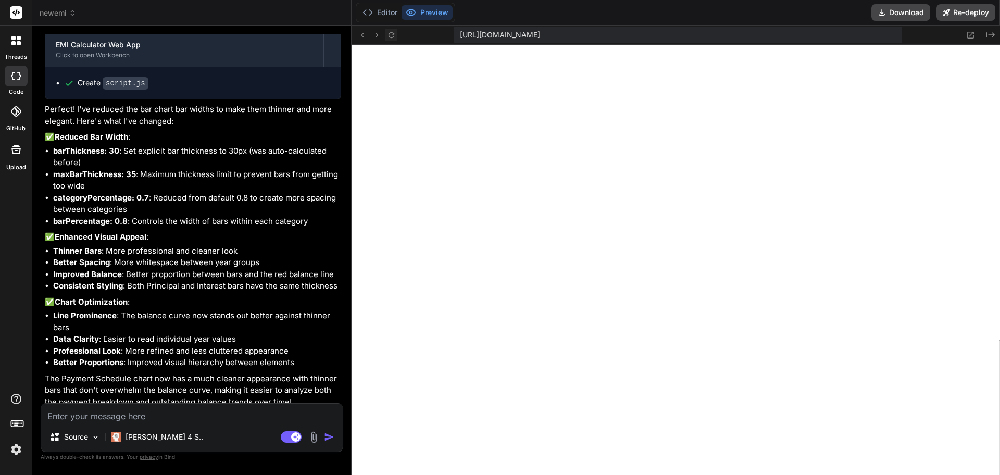
click at [395, 35] on icon at bounding box center [391, 35] width 9 height 9
